Goal: Use online tool/utility

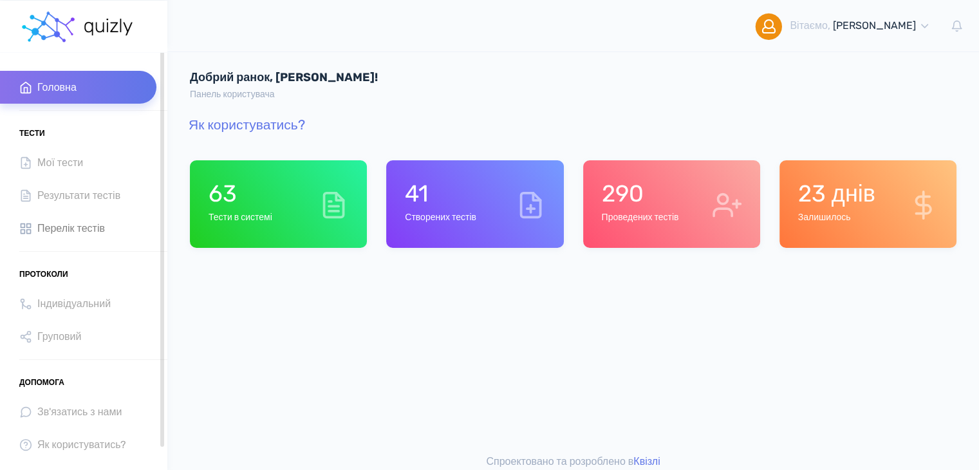
click at [64, 232] on span "Перелік тестів" at bounding box center [71, 228] width 68 height 17
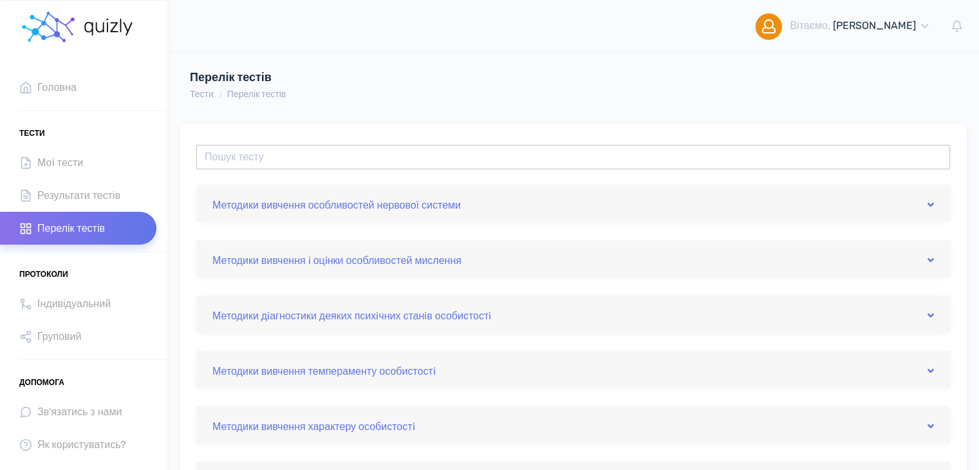
click at [245, 152] on input "text" at bounding box center [573, 157] width 754 height 24
type input "t"
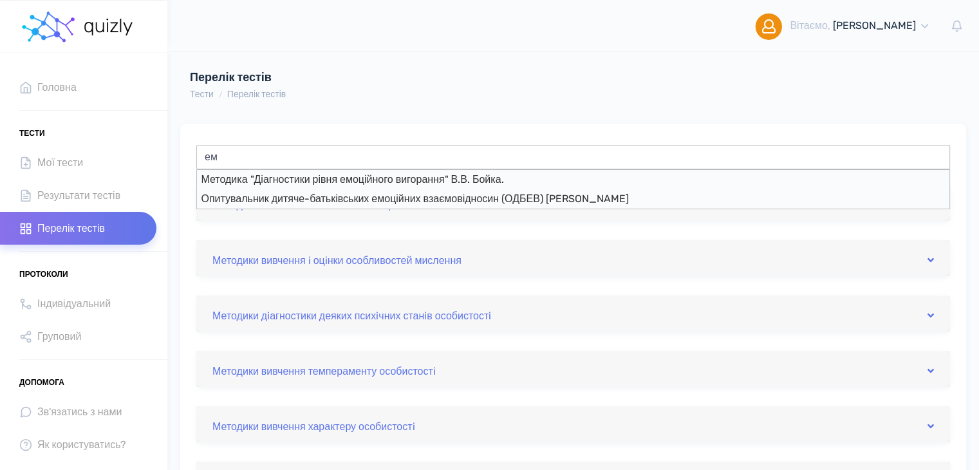
type input "е"
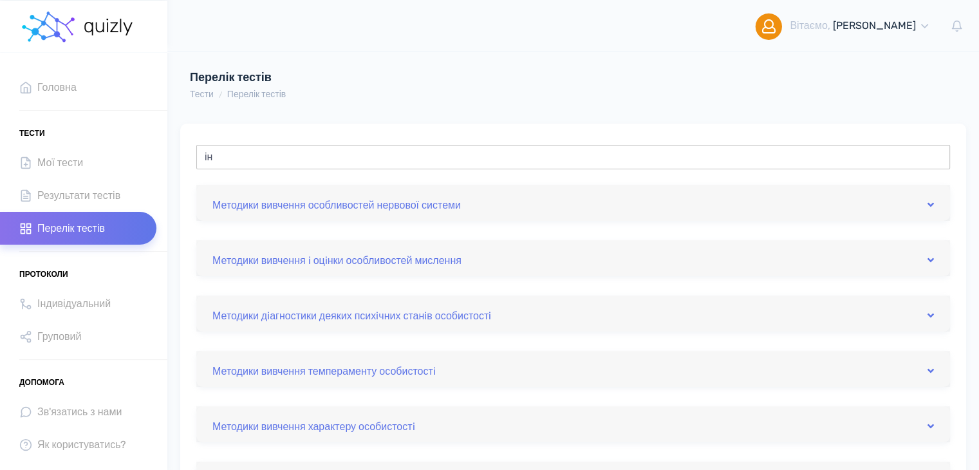
type input "і"
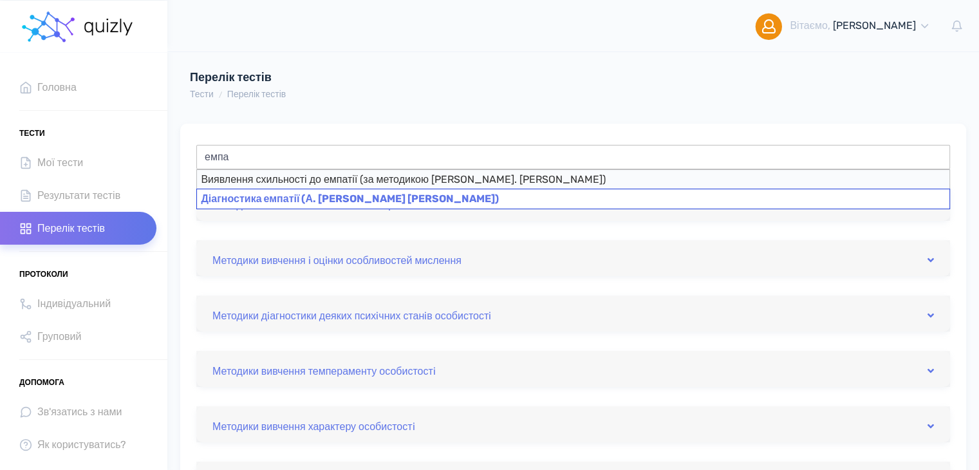
click at [341, 199] on div "Діагностика емпатії (А. [PERSON_NAME] [PERSON_NAME])" at bounding box center [573, 199] width 754 height 21
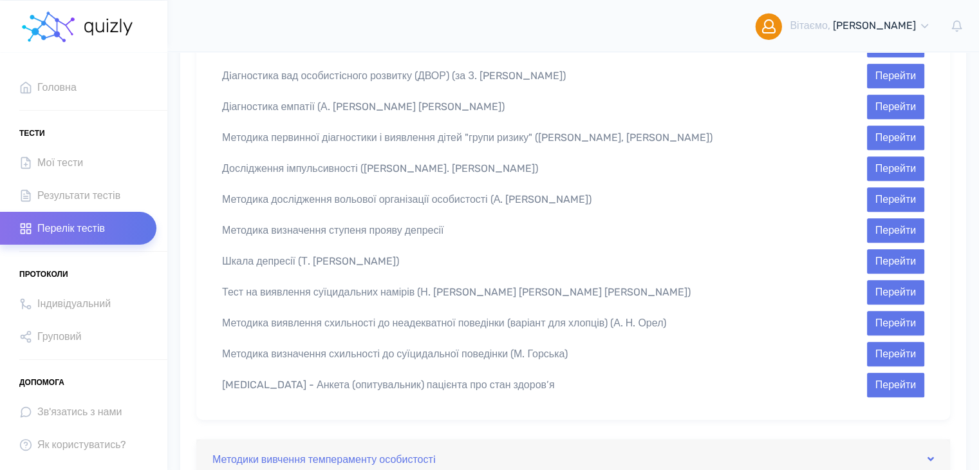
scroll to position [704, 0]
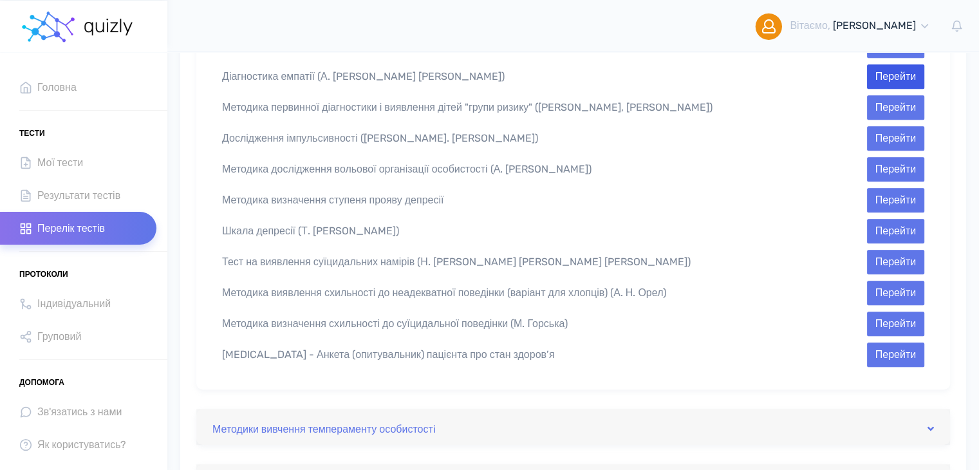
type input "Діагностика емпатії (А. [PERSON_NAME] [PERSON_NAME])"
click at [912, 64] on button "Перейти" at bounding box center [895, 76] width 57 height 24
